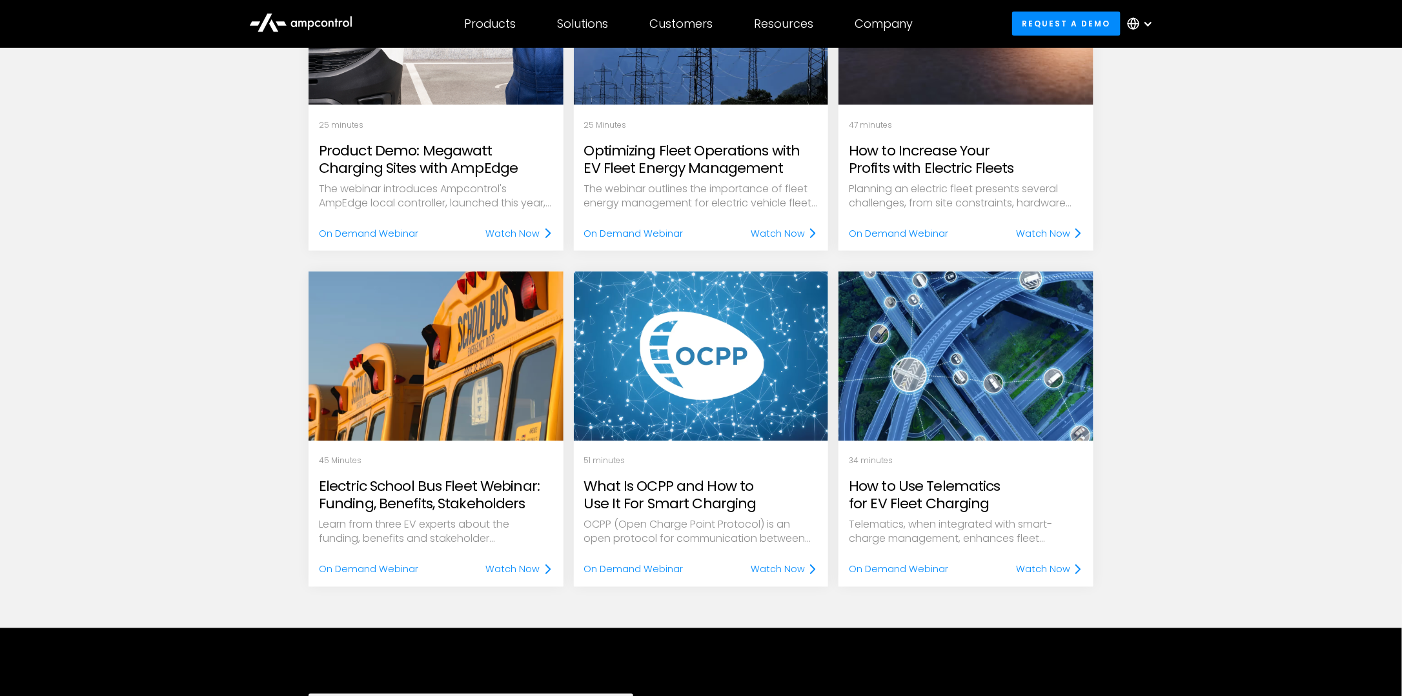
scroll to position [839, 0]
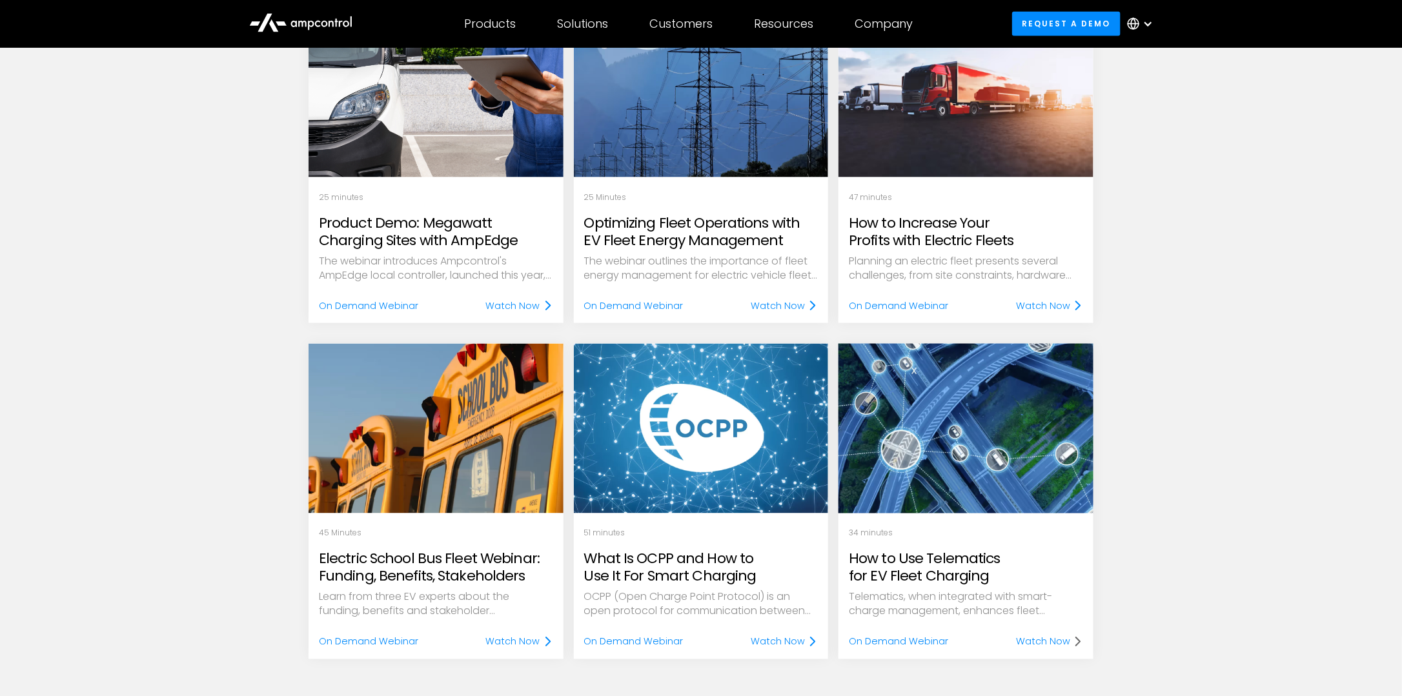
click at [931, 638] on div "Watch Now" at bounding box center [1043, 642] width 54 height 14
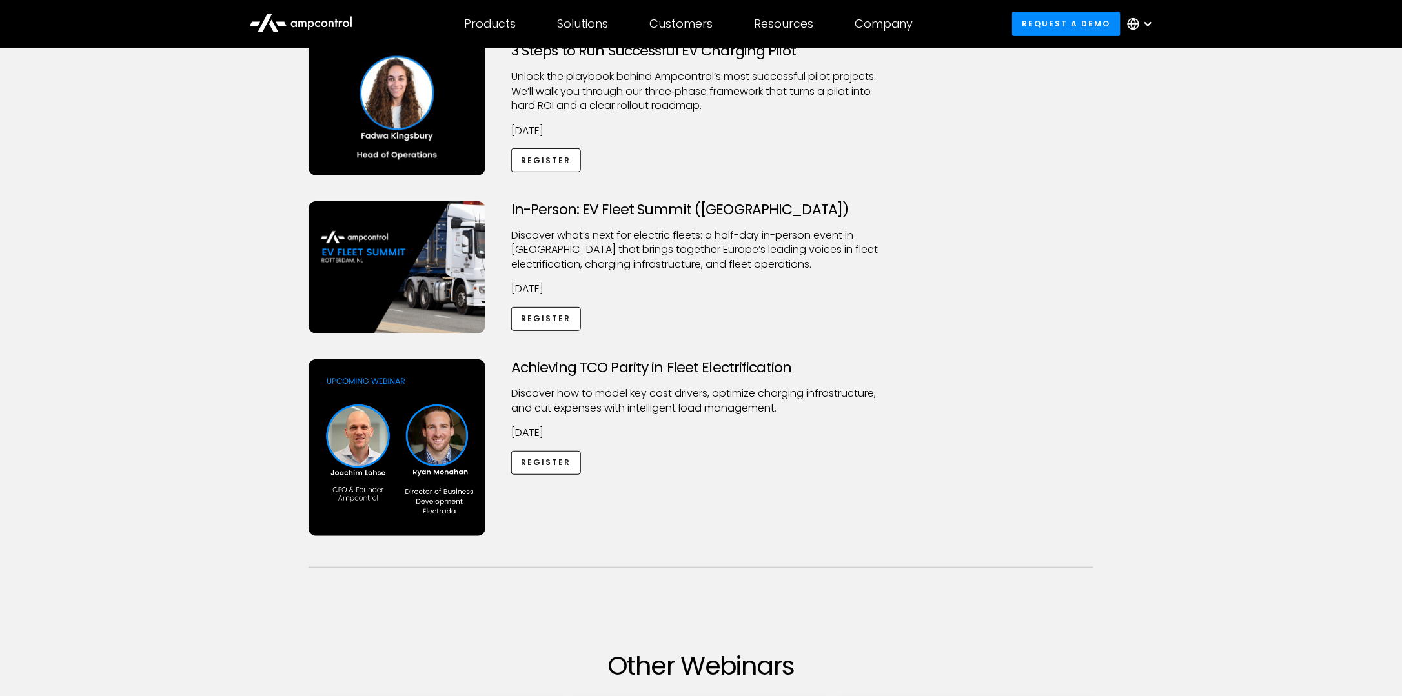
scroll to position [65, 0]
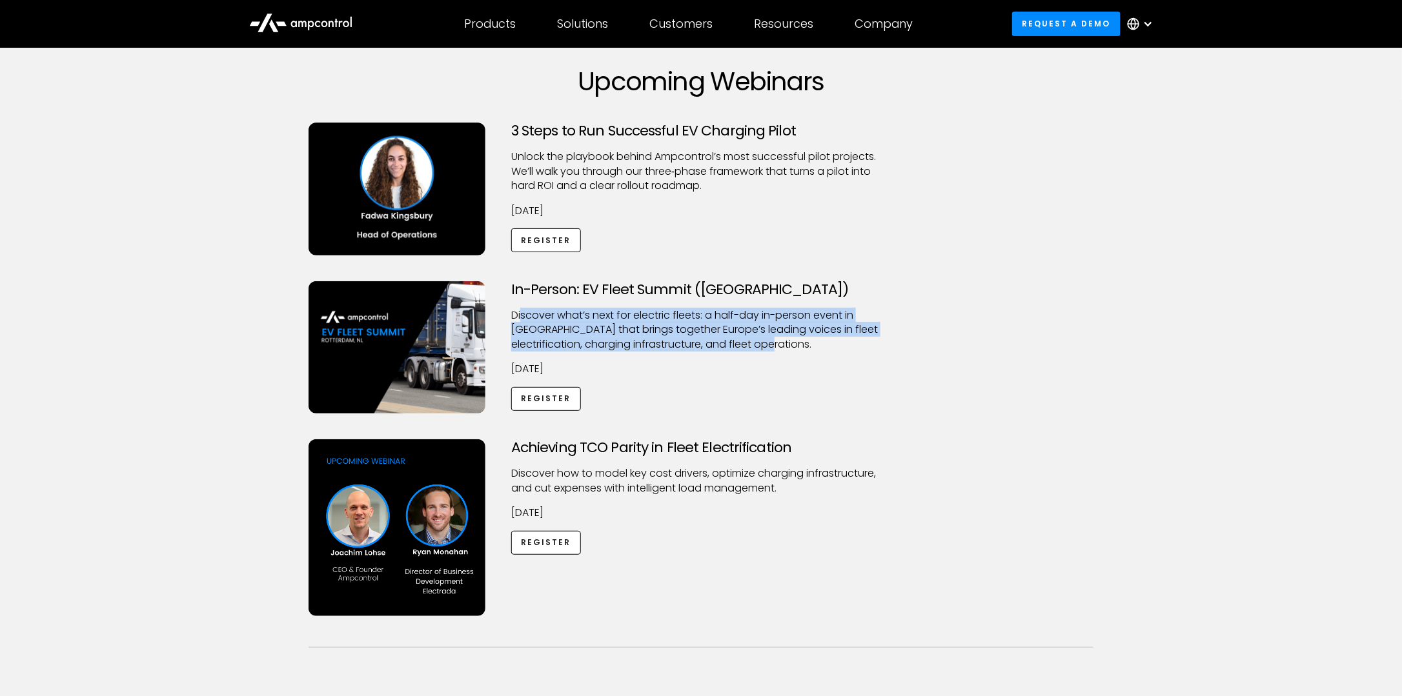
drag, startPoint x: 528, startPoint y: 315, endPoint x: 880, endPoint y: 341, distance: 353.4
click at [880, 341] on p "​Discover what’s next for electric fleets: a half-day in-person event in [GEOGR…" at bounding box center [701, 330] width 380 height 43
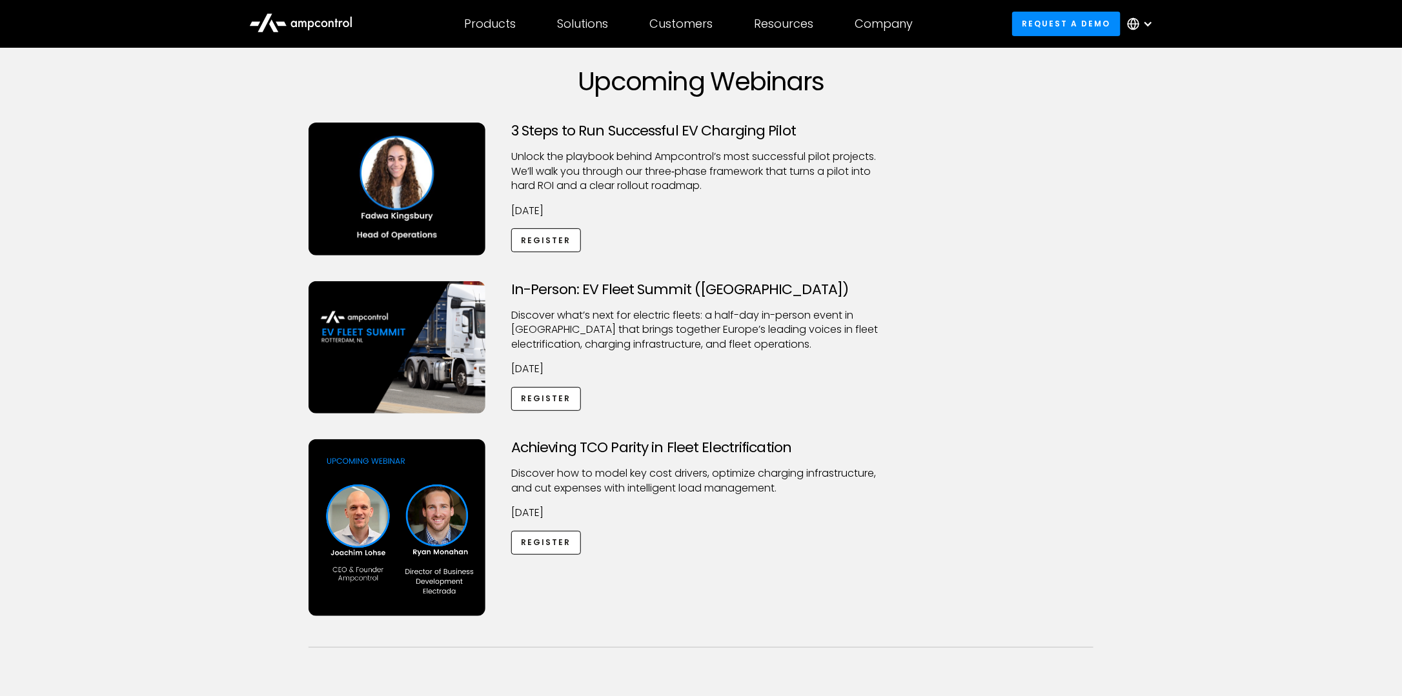
click at [724, 410] on div "In-Person: EV Fleet Summit (Rotterdam) ​Discover what’s next for electric fleet…" at bounding box center [700, 347] width 405 height 133
drag, startPoint x: 513, startPoint y: 327, endPoint x: 563, endPoint y: 332, distance: 50.6
click at [563, 332] on p "​Discover what’s next for electric fleets: a half-day in-person event in [GEOGR…" at bounding box center [701, 330] width 380 height 43
copy p "Rotterdam"
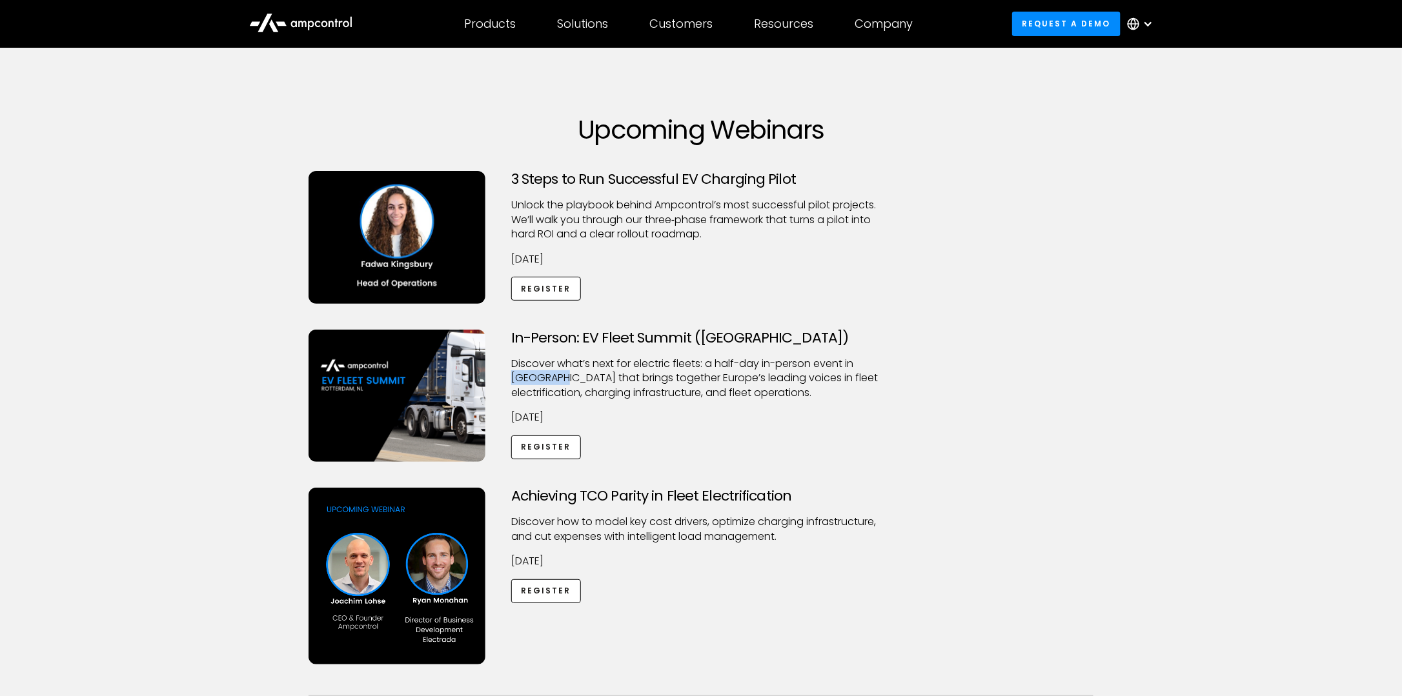
scroll to position [0, 0]
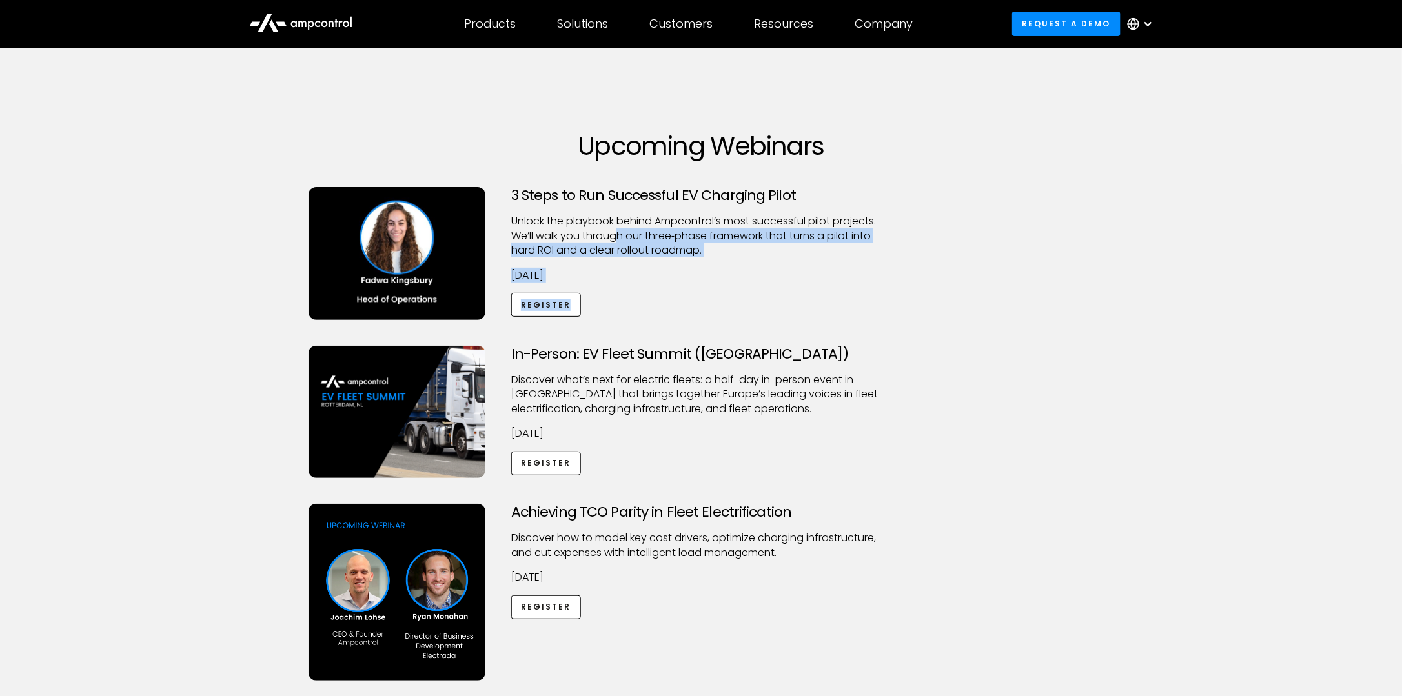
drag, startPoint x: 620, startPoint y: 233, endPoint x: 935, endPoint y: 338, distance: 331.5
click at [935, 338] on div "3 Steps to Run Successful EV Charging Pilot Unlock the playbook behind Ampcontr…" at bounding box center [701, 266] width 811 height 159
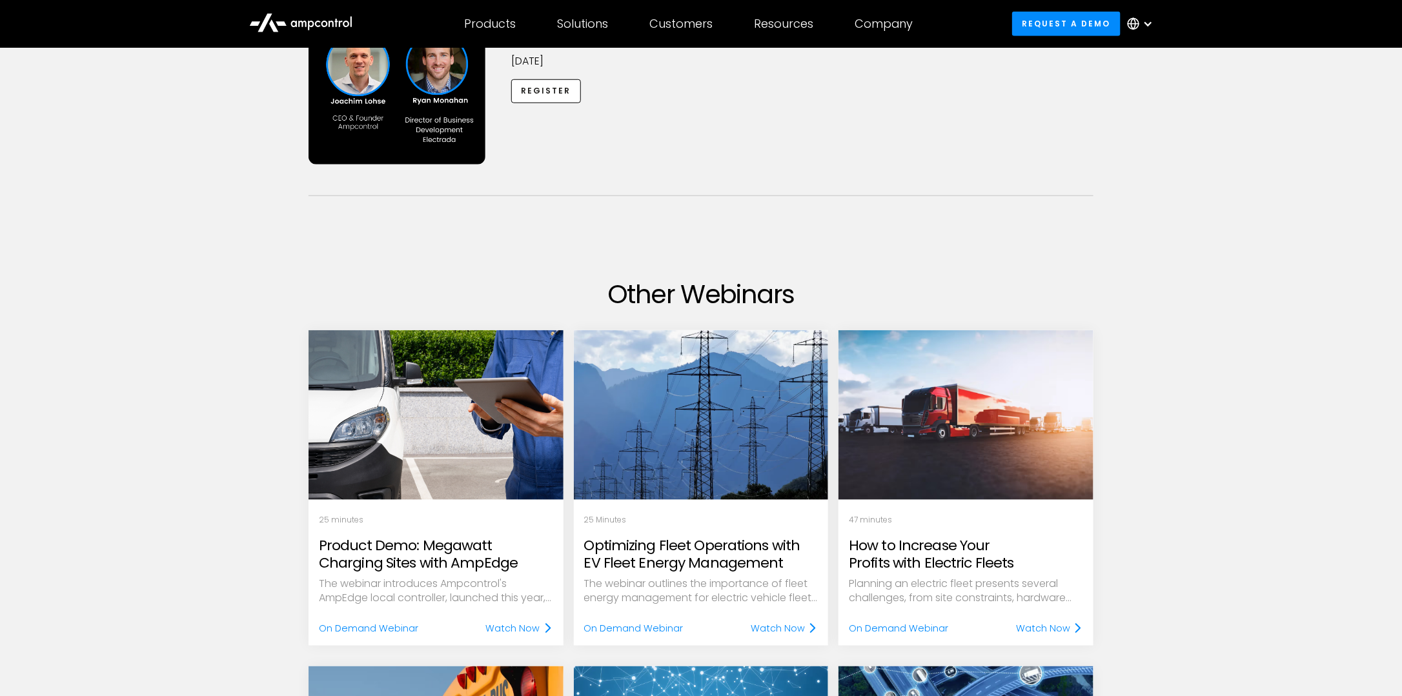
scroll to position [581, 0]
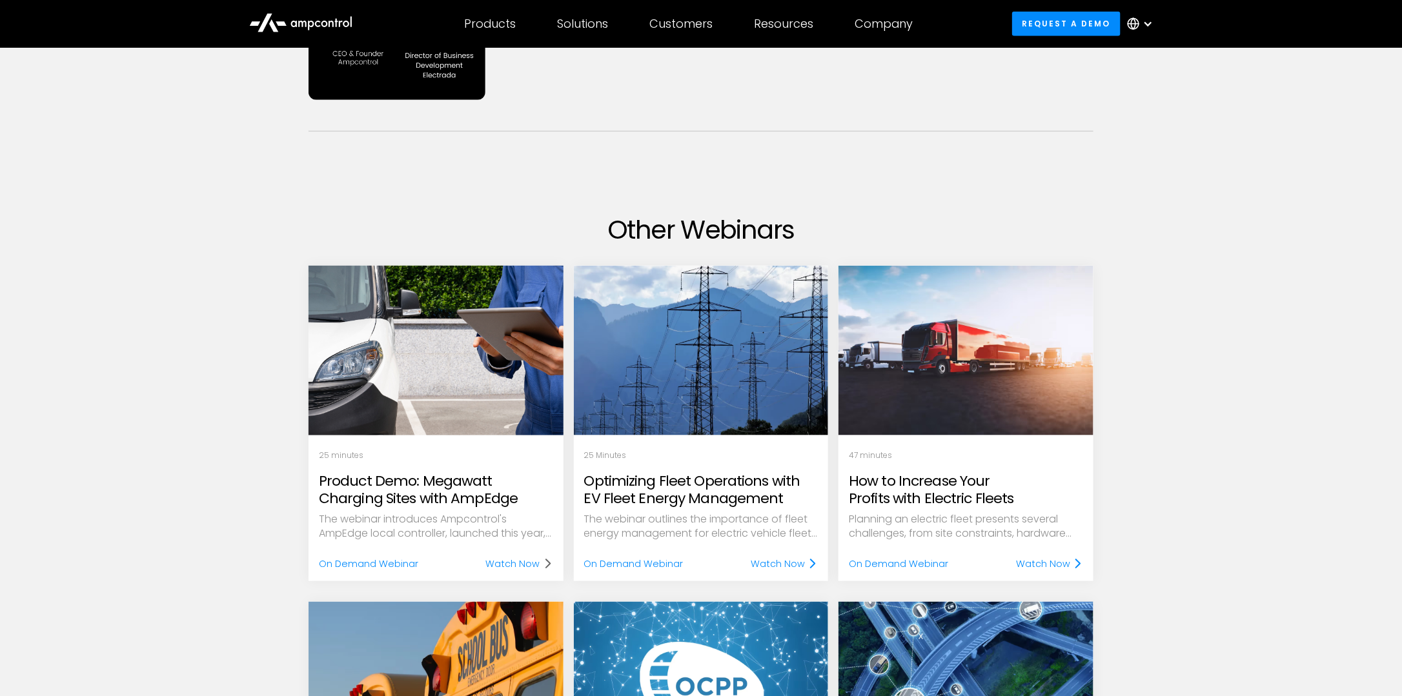
click at [529, 563] on div "Watch Now" at bounding box center [513, 564] width 54 height 14
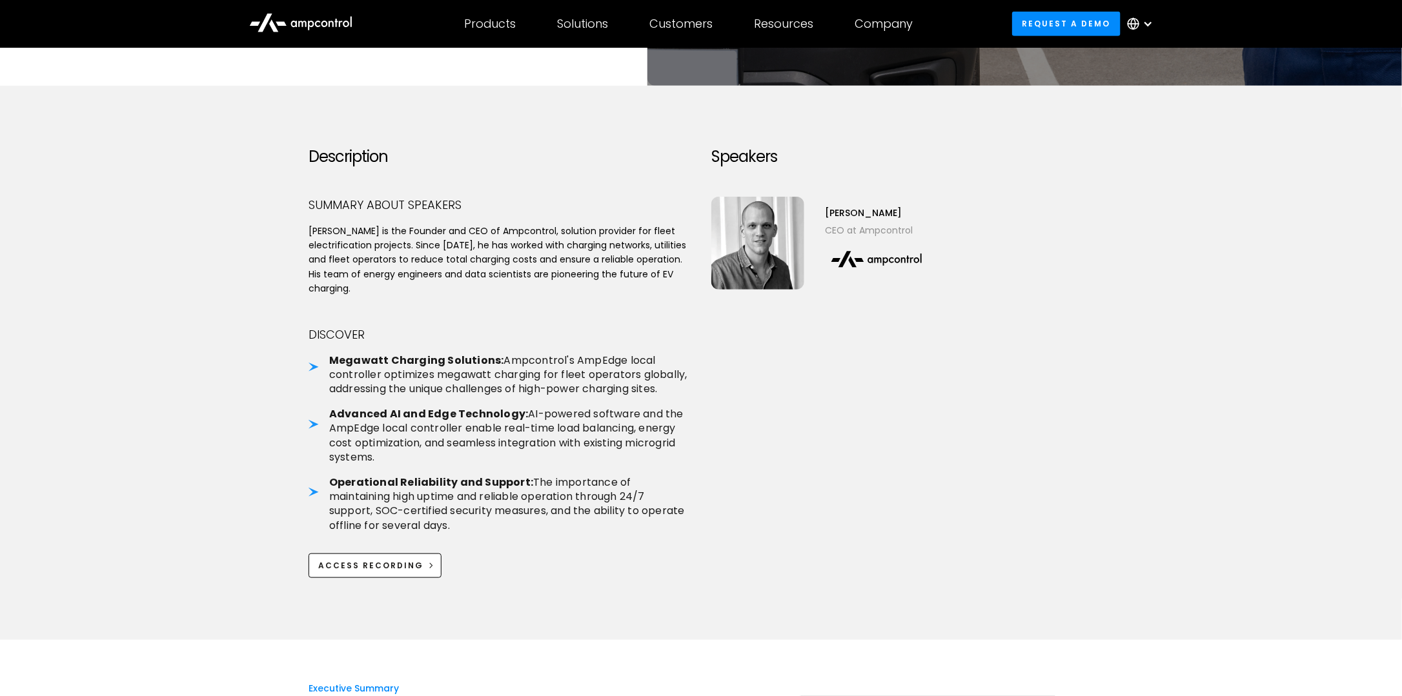
scroll to position [387, 0]
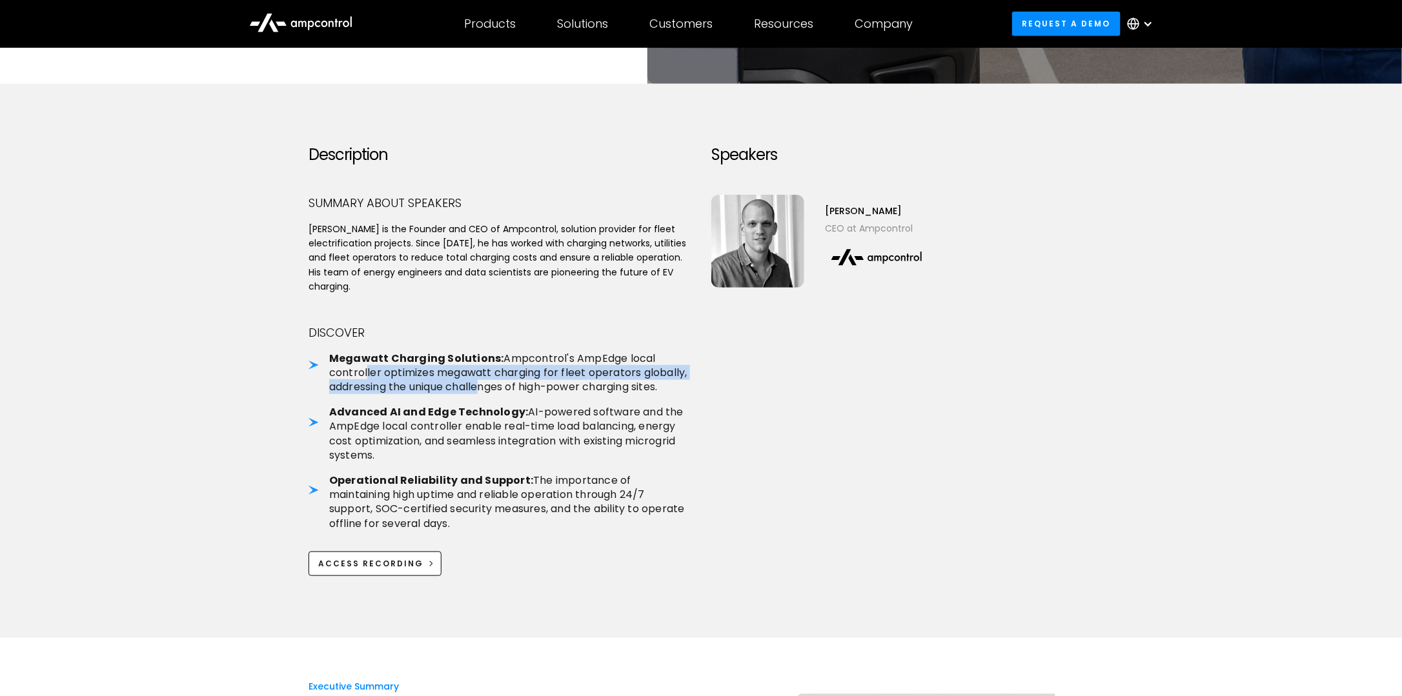
drag, startPoint x: 373, startPoint y: 373, endPoint x: 480, endPoint y: 392, distance: 108.2
click at [480, 392] on li "Megawatt Charging Solutions: Ampcontrol's AmpEdge local controller optimizes me…" at bounding box center [500, 373] width 382 height 43
click at [1026, 488] on div "Speakers Joachim Lohse CEO at Ampcontrol" at bounding box center [902, 361] width 382 height 431
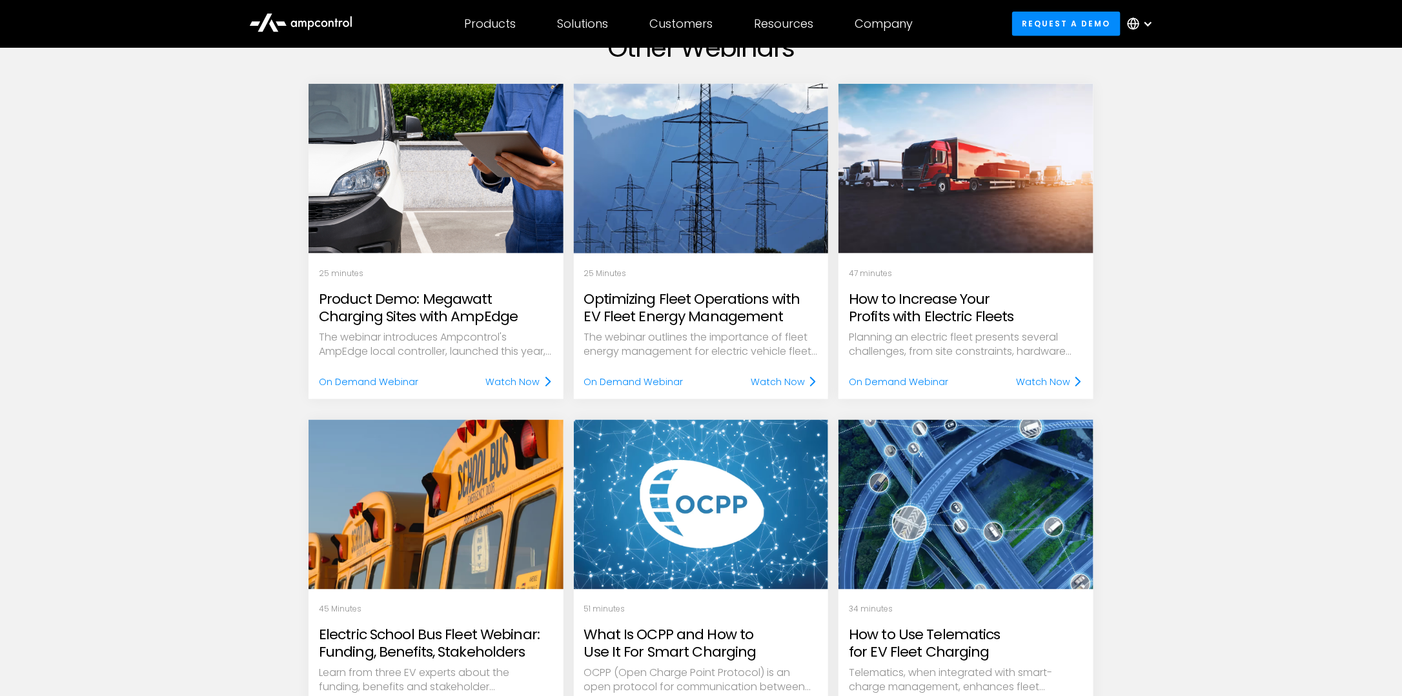
scroll to position [775, 0]
